Goal: Task Accomplishment & Management: Manage account settings

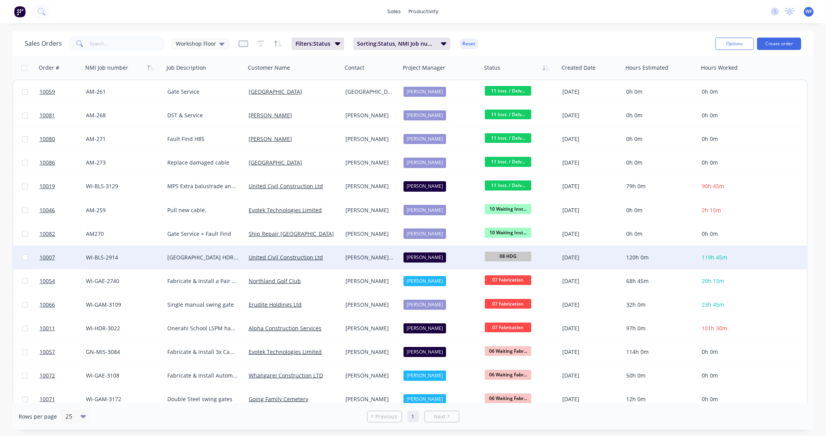
click at [560, 255] on div "[DATE]" at bounding box center [591, 257] width 64 height 23
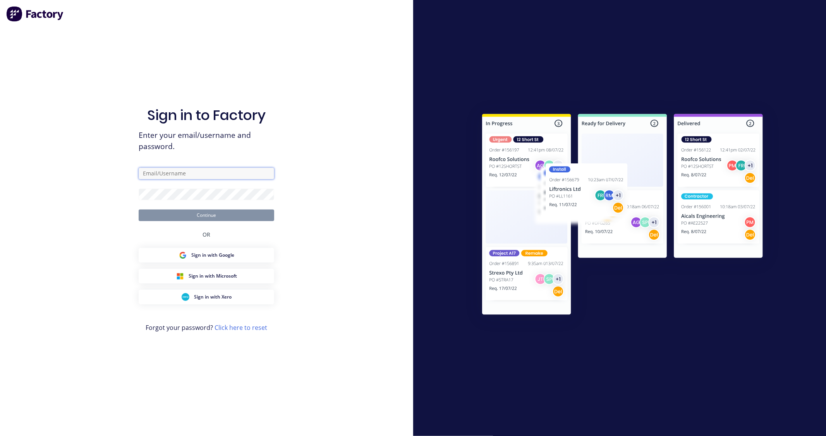
click at [186, 176] on input "text" at bounding box center [207, 174] width 136 height 12
click at [193, 172] on input "text" at bounding box center [207, 174] width 136 height 12
type input "w"
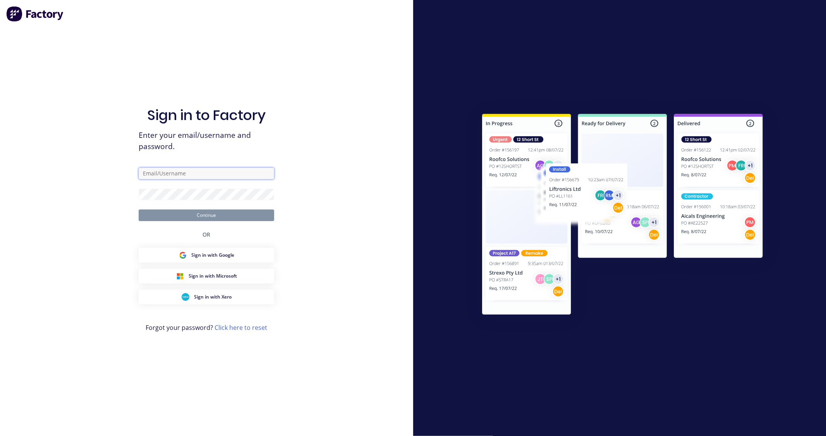
drag, startPoint x: 674, startPoint y: 0, endPoint x: 192, endPoint y: 174, distance: 512.2
click at [192, 174] on input "text" at bounding box center [207, 174] width 136 height 12
type input "[EMAIL_ADDRESS][DOMAIN_NAME]"
click at [230, 252] on span "Sign in with Google" at bounding box center [212, 255] width 43 height 7
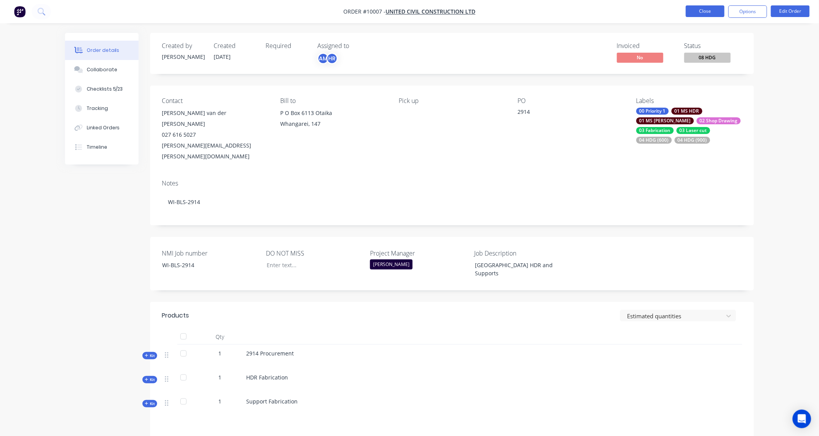
click at [718, 15] on button "Close" at bounding box center [705, 11] width 39 height 12
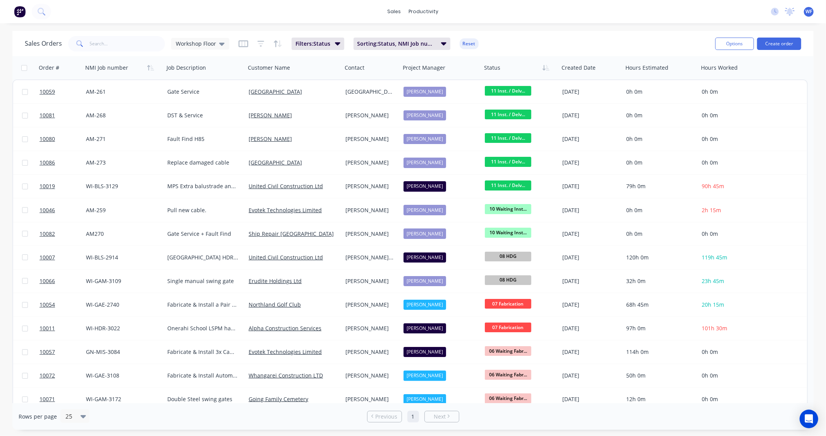
click at [808, 15] on span "WF" at bounding box center [808, 11] width 7 height 7
click at [756, 96] on button "Sign out" at bounding box center [760, 96] width 103 height 15
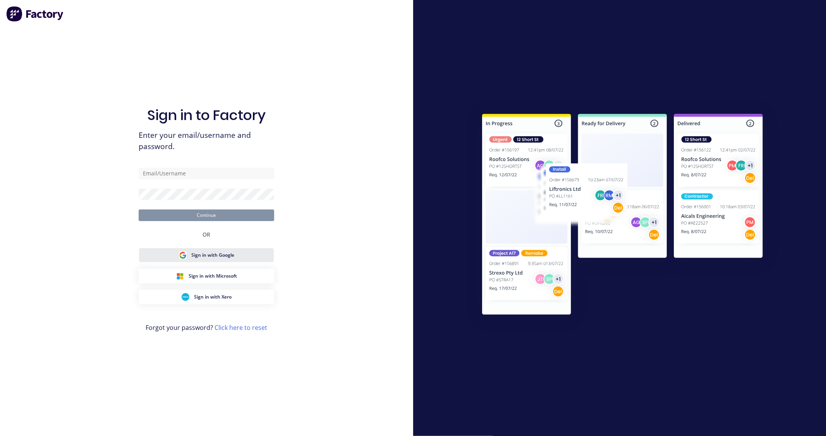
click at [204, 257] on span "Sign in with Google" at bounding box center [212, 255] width 43 height 7
